Goal: Find specific page/section

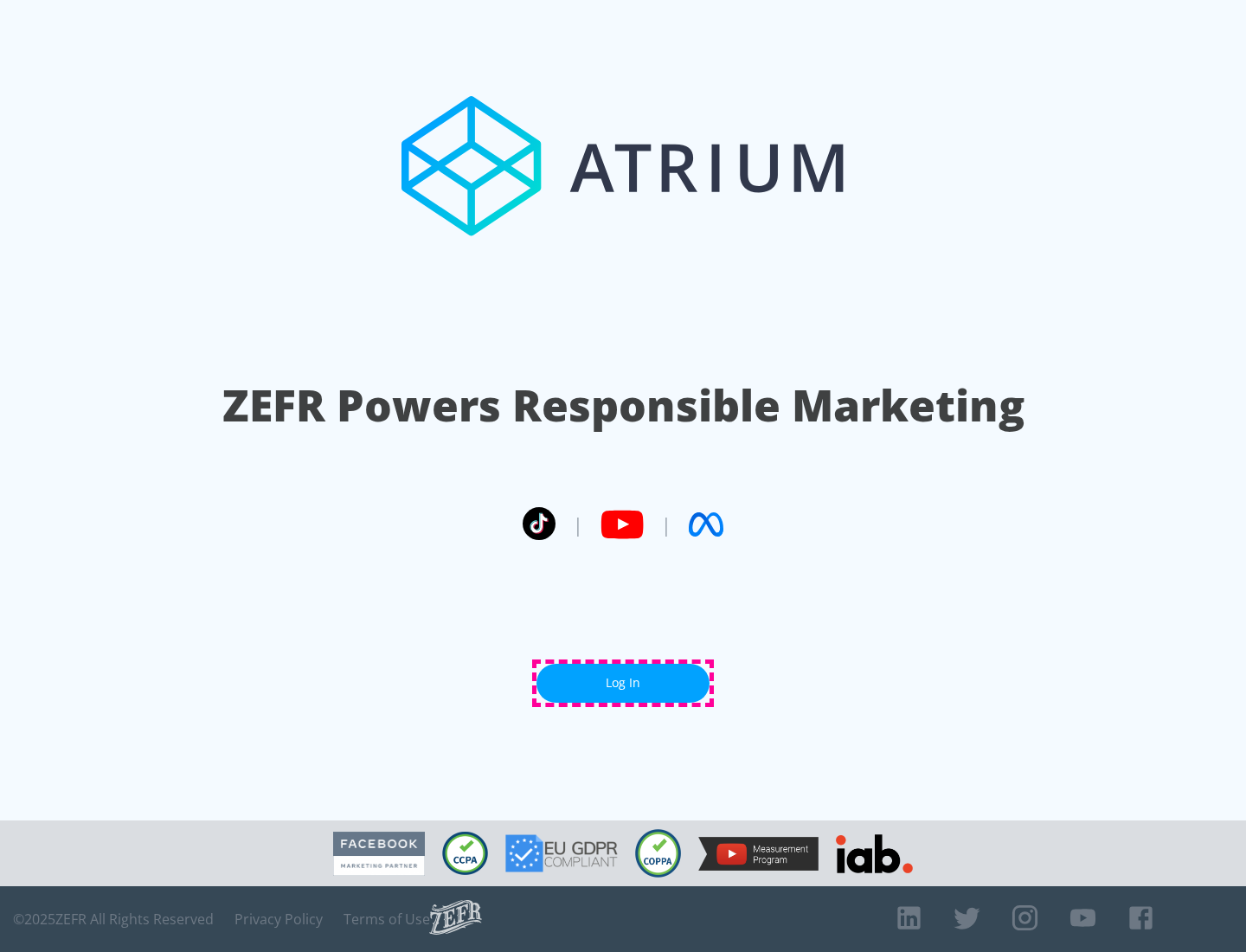
click at [623, 683] on link "Log In" at bounding box center [622, 683] width 173 height 39
